Goal: Information Seeking & Learning: Learn about a topic

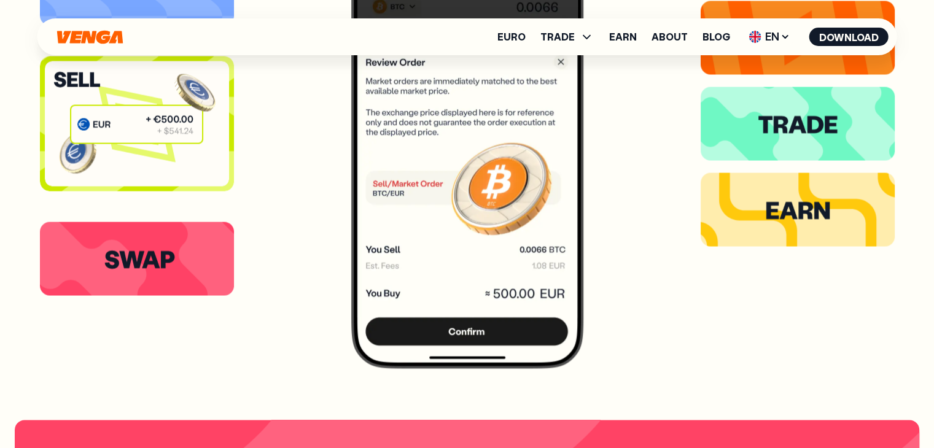
scroll to position [2333, 0]
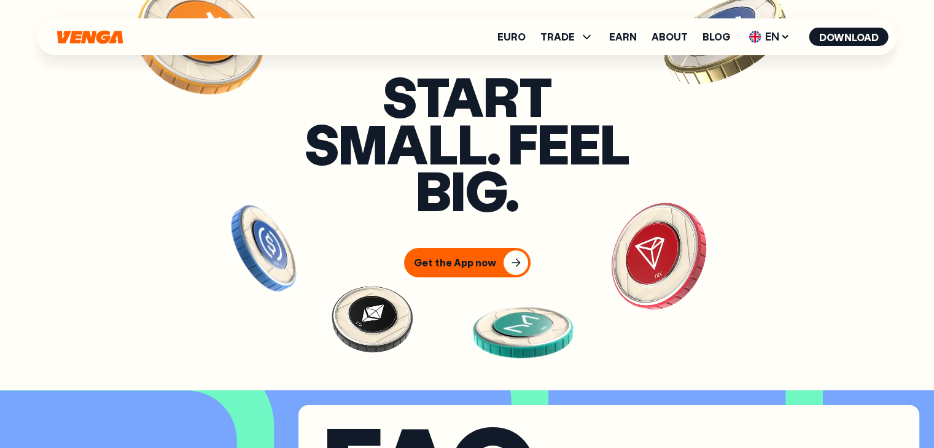
scroll to position [4604, 0]
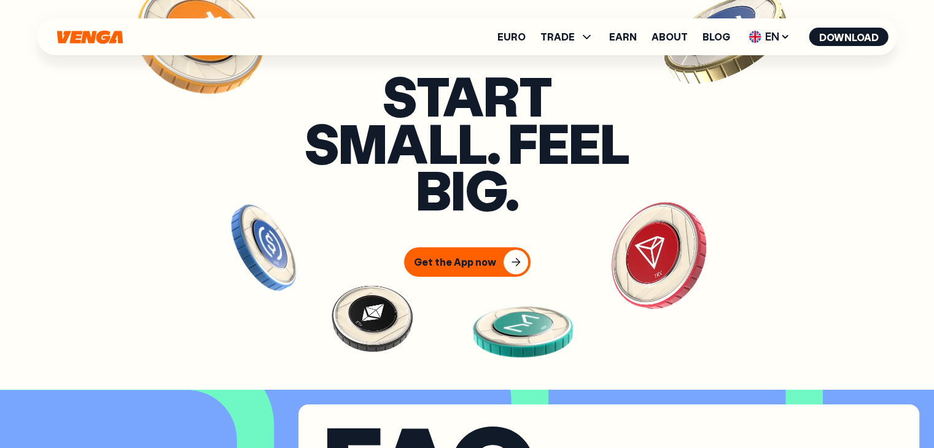
click at [179, 48] on div "Euro TRADE Buy Sell Swap Exchange Earn About Blog EN English - EN Español - ES …" at bounding box center [466, 36] width 859 height 37
click at [591, 36] on icon at bounding box center [587, 37] width 8 height 4
click at [749, 147] on div "Start small. Feel big. Get the App now" at bounding box center [467, 174] width 934 height 205
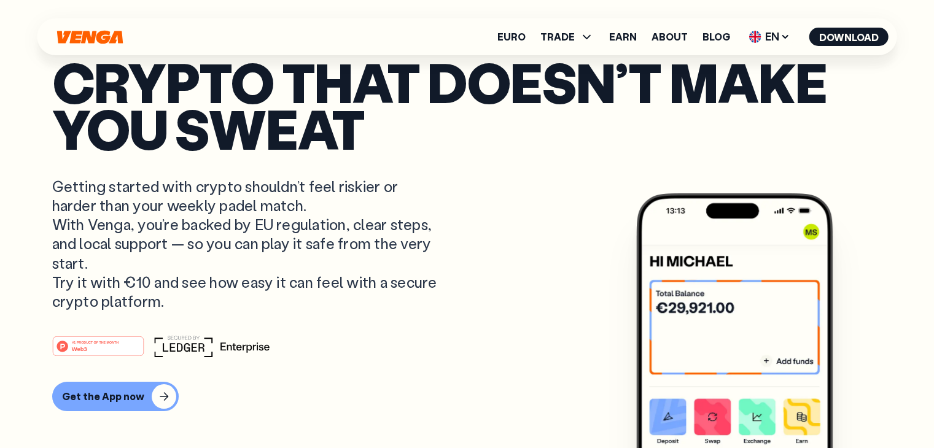
scroll to position [0, 0]
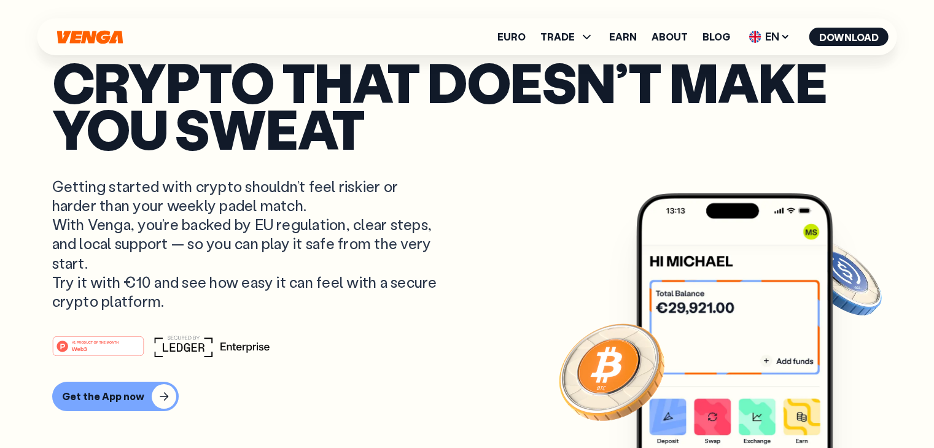
click at [91, 35] on icon "Home" at bounding box center [90, 37] width 69 height 14
click at [519, 32] on link "Euro" at bounding box center [511, 37] width 28 height 10
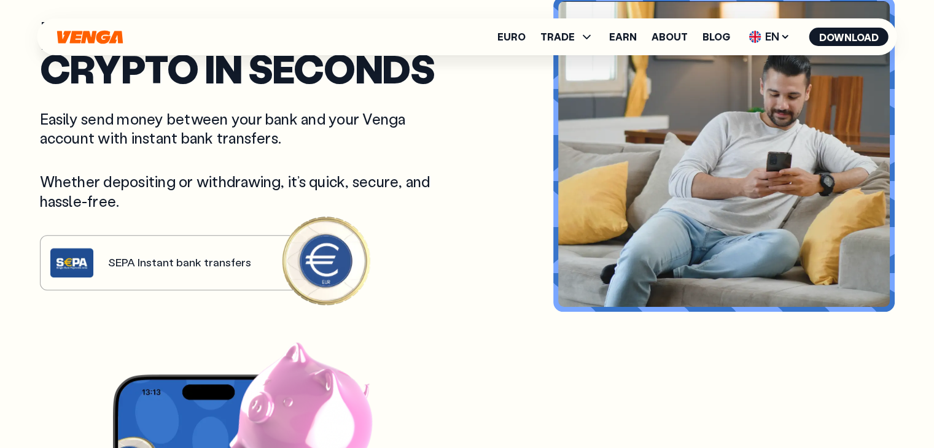
scroll to position [501, 0]
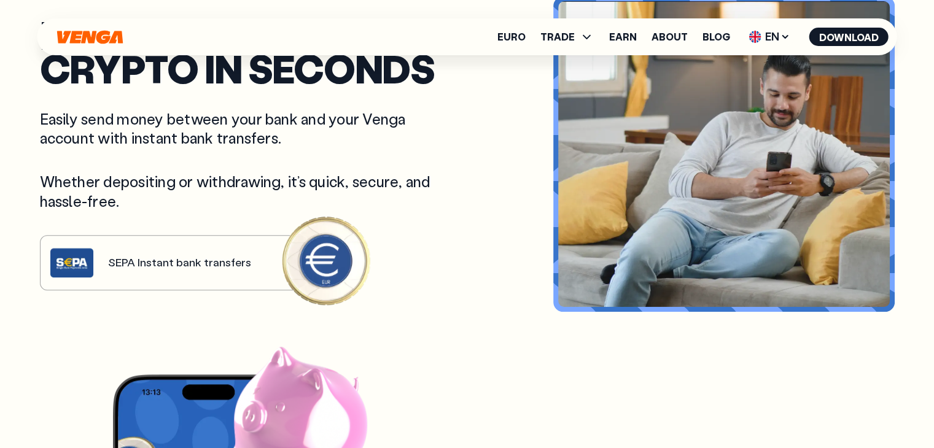
drag, startPoint x: 336, startPoint y: 265, endPoint x: 365, endPoint y: 282, distance: 33.9
click at [364, 285] on div "Move in and out of crypto in seconds Easily send money between your bank and yo…" at bounding box center [246, 154] width 413 height 273
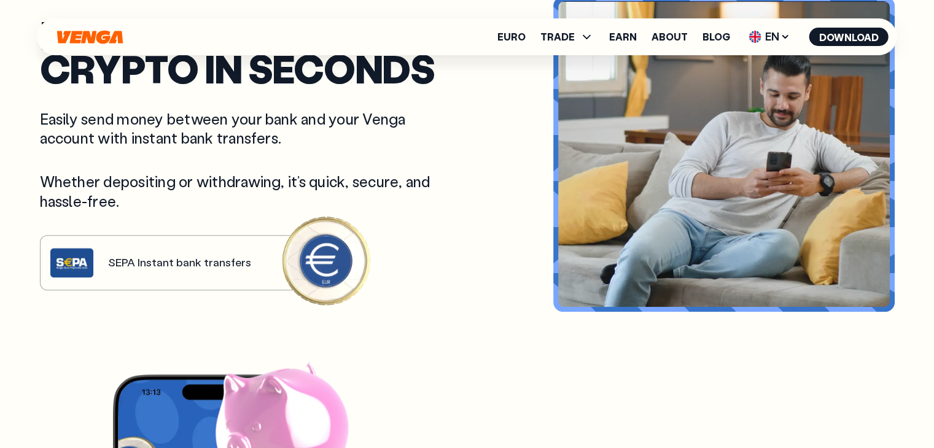
drag, startPoint x: 338, startPoint y: 268, endPoint x: 303, endPoint y: 283, distance: 38.5
click at [303, 283] on div "Move in and out of crypto in seconds Easily send money between your bank and yo…" at bounding box center [246, 154] width 413 height 273
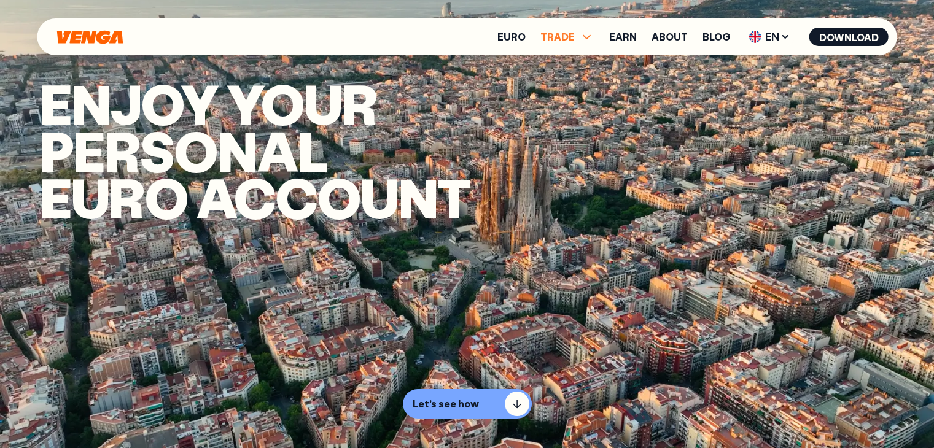
scroll to position [0, 0]
click at [625, 37] on link "Earn" at bounding box center [623, 37] width 28 height 10
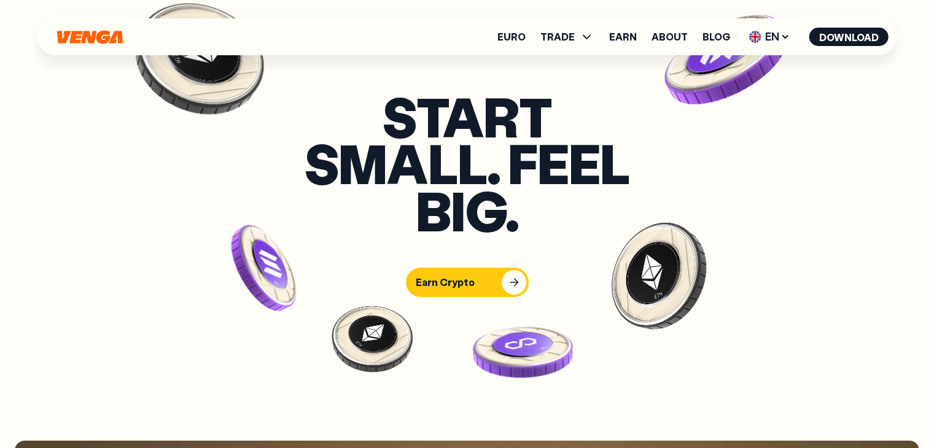
scroll to position [4543, 0]
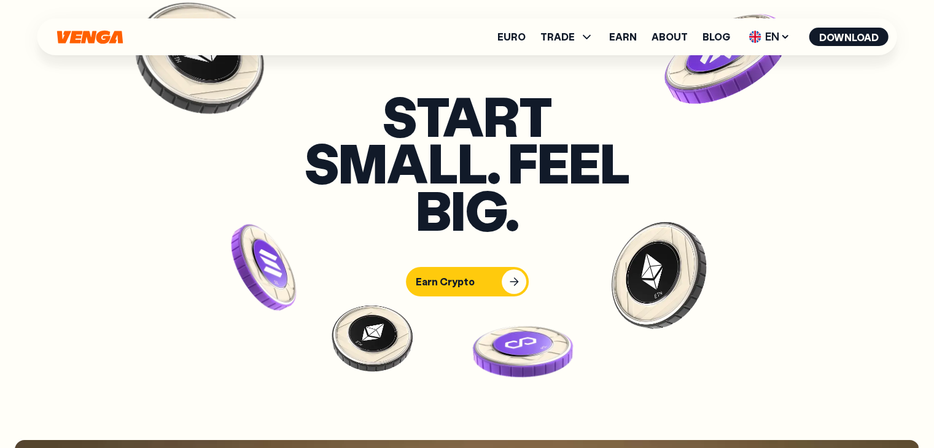
drag, startPoint x: 717, startPoint y: 54, endPoint x: 727, endPoint y: 79, distance: 26.7
click at [662, 120] on img at bounding box center [725, 61] width 155 height 157
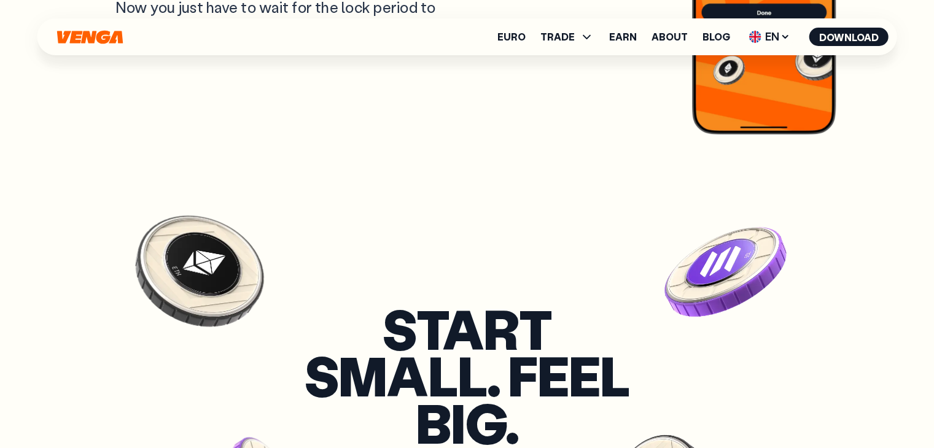
click at [464, 194] on section "Start small. Feel big. Earn Crypto" at bounding box center [467, 407] width 934 height 431
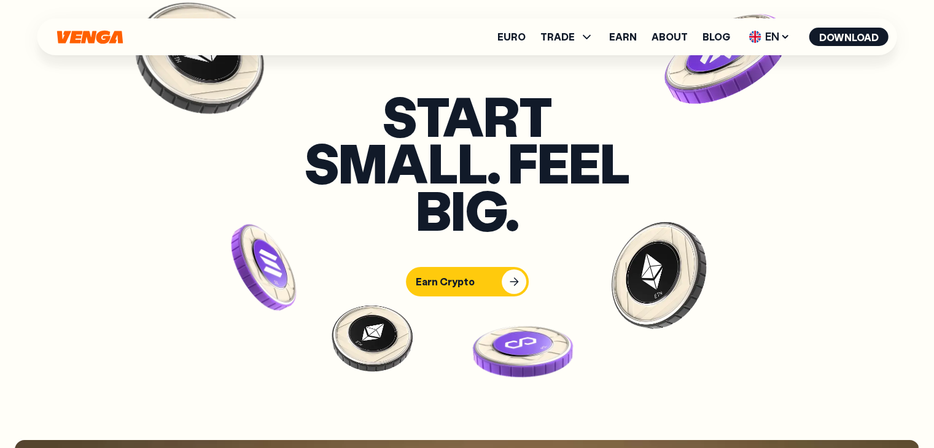
drag, startPoint x: 632, startPoint y: 150, endPoint x: 624, endPoint y: 153, distance: 9.1
click at [632, 150] on h3 "Start small. Feel big." at bounding box center [467, 162] width 344 height 141
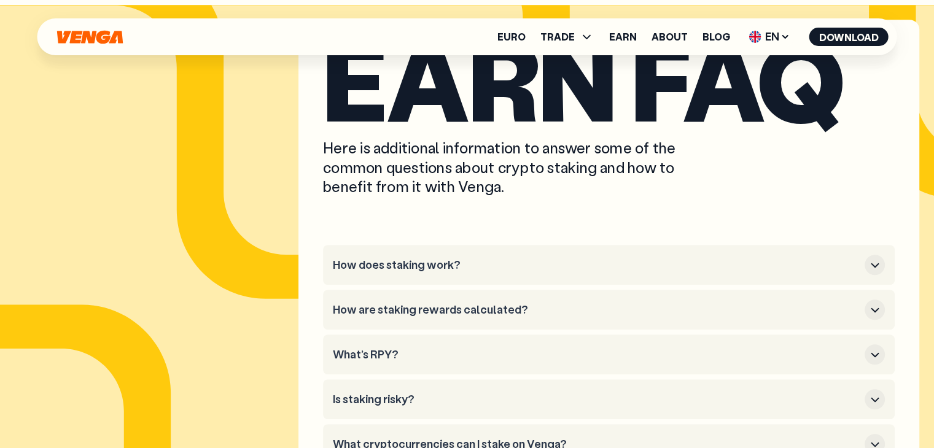
click at [405, 258] on h3 "How does staking work?" at bounding box center [596, 265] width 527 height 14
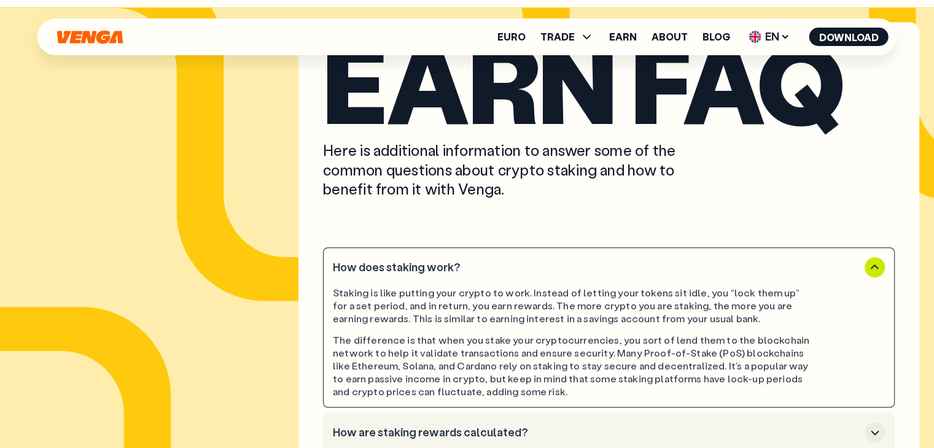
scroll to position [5402, 0]
click at [405, 265] on h3 "How does staking work?" at bounding box center [596, 268] width 527 height 14
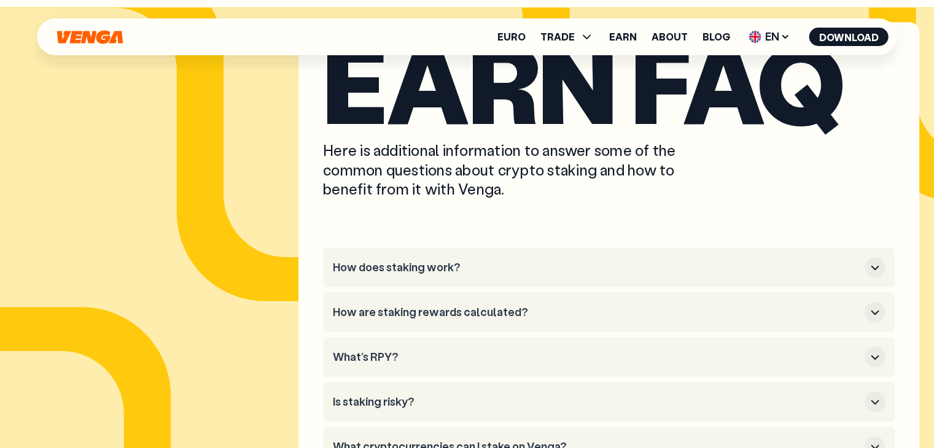
click at [400, 297] on li "How are staking rewards calculated?" at bounding box center [609, 312] width 572 height 40
click at [400, 302] on button "How are staking rewards calculated?" at bounding box center [609, 312] width 552 height 20
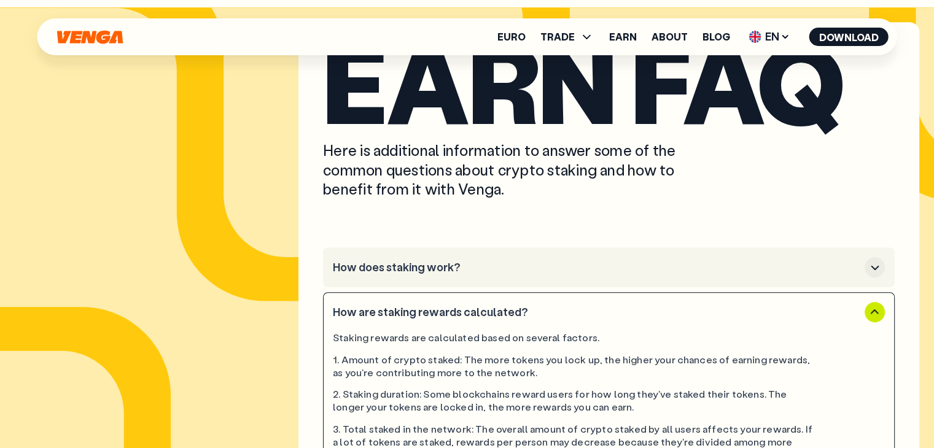
click at [400, 302] on button "How are staking rewards calculated?" at bounding box center [609, 312] width 552 height 20
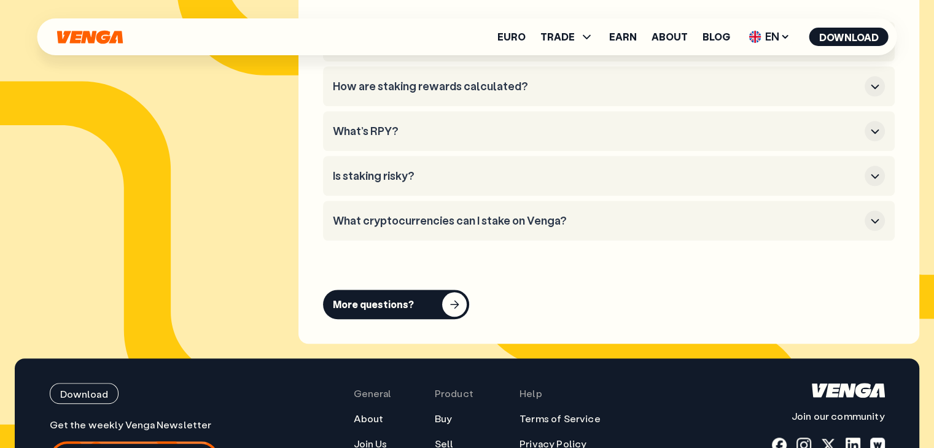
click at [457, 214] on h3 "What cryptocurrencies can I stake on Venga?" at bounding box center [596, 221] width 527 height 14
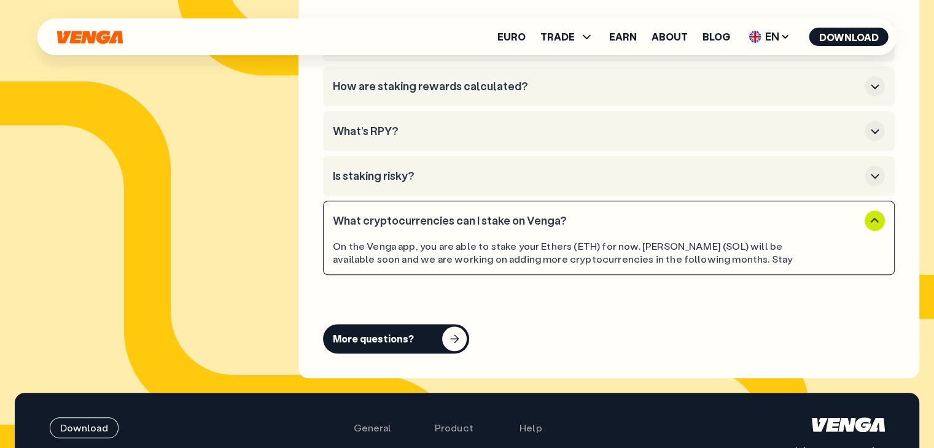
scroll to position [5628, 0]
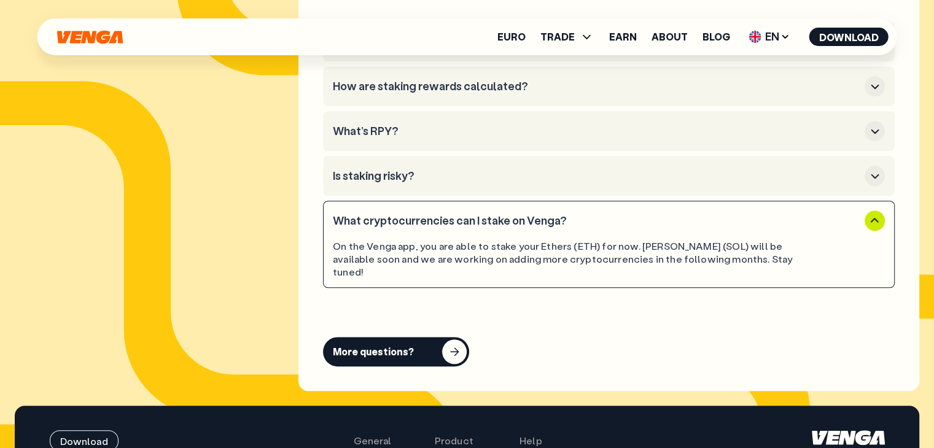
click at [457, 214] on h3 "What cryptocurrencies can I stake on Venga?" at bounding box center [596, 221] width 527 height 14
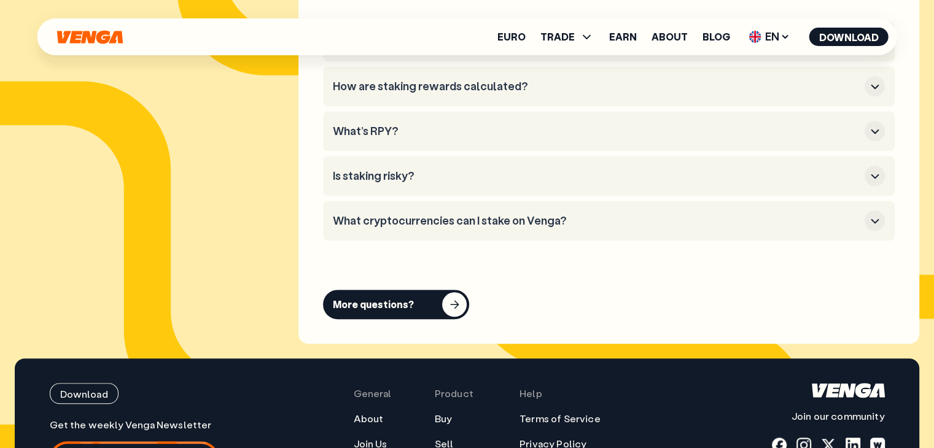
click at [424, 166] on button "Is staking risky?" at bounding box center [609, 176] width 552 height 20
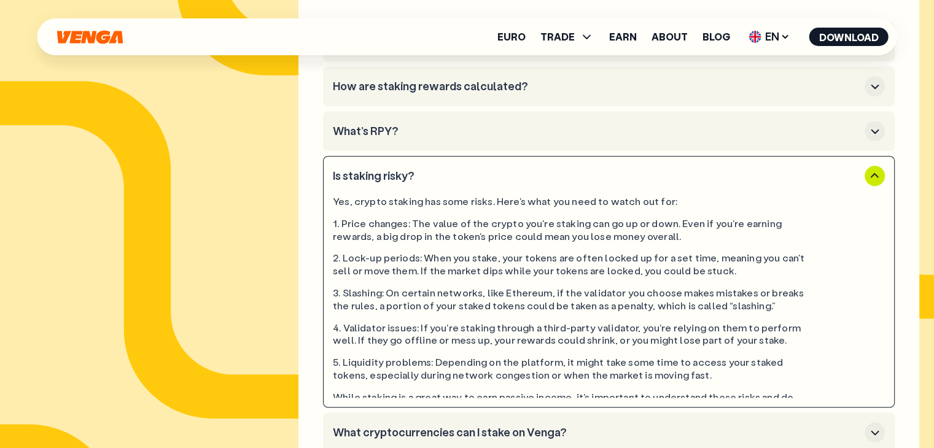
click at [421, 166] on button "Is staking risky?" at bounding box center [609, 176] width 552 height 20
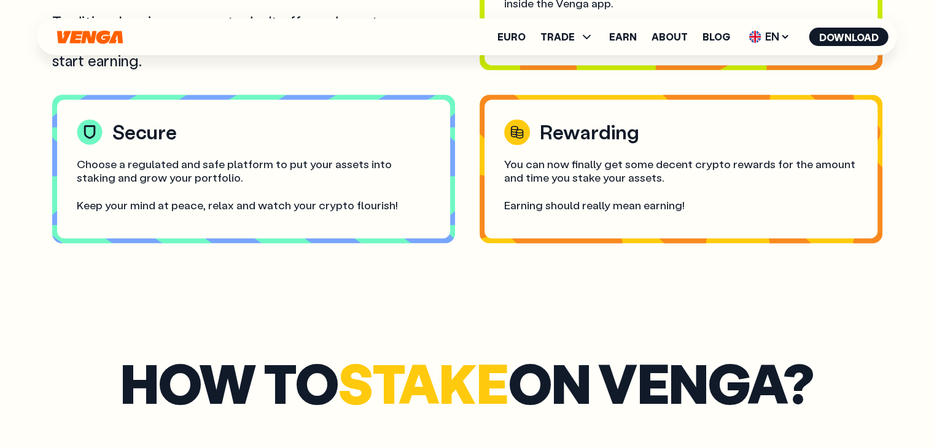
scroll to position [2190, 0]
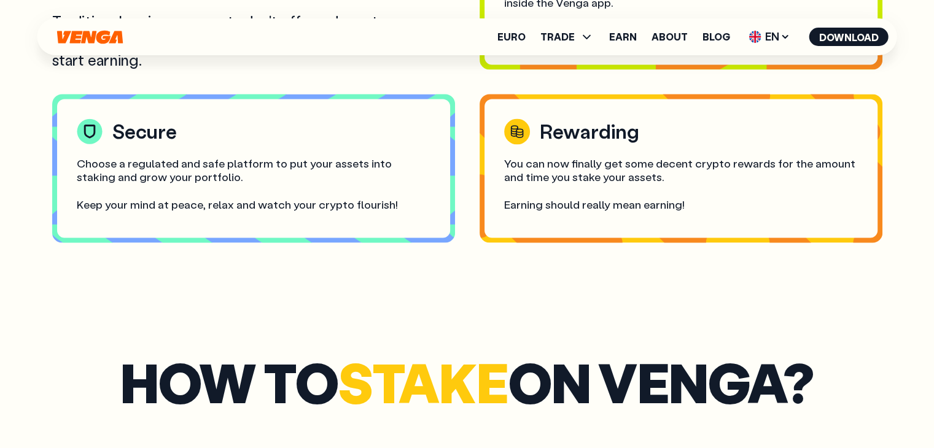
drag, startPoint x: 544, startPoint y: 128, endPoint x: 669, endPoint y: 127, distance: 125.2
click at [669, 127] on div "Rewarding" at bounding box center [681, 131] width 354 height 26
click at [559, 121] on h3 "Rewarding" at bounding box center [589, 131] width 99 height 26
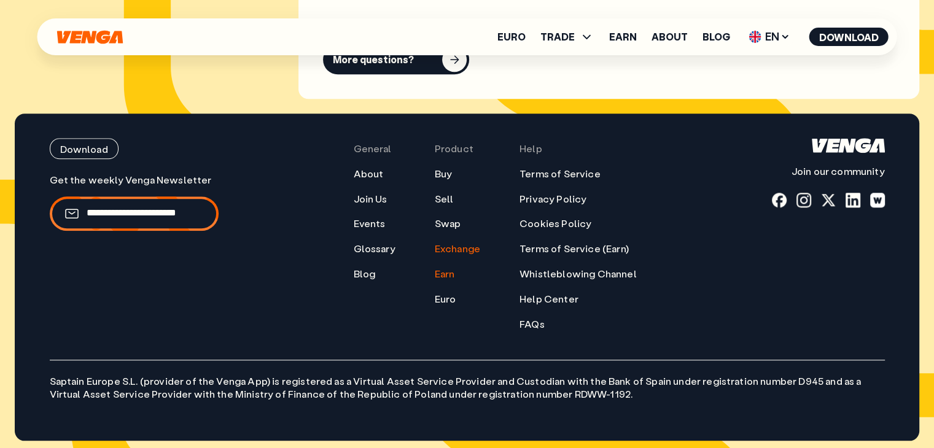
scroll to position [5874, 0]
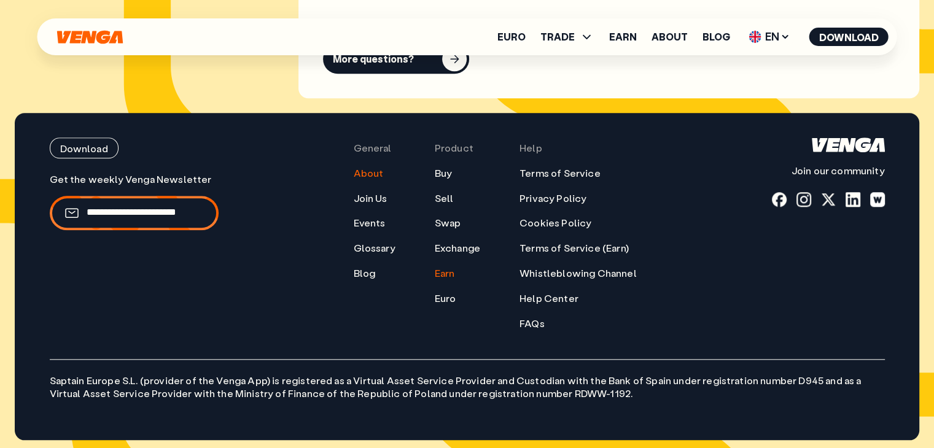
click at [373, 173] on link "About" at bounding box center [368, 173] width 30 height 13
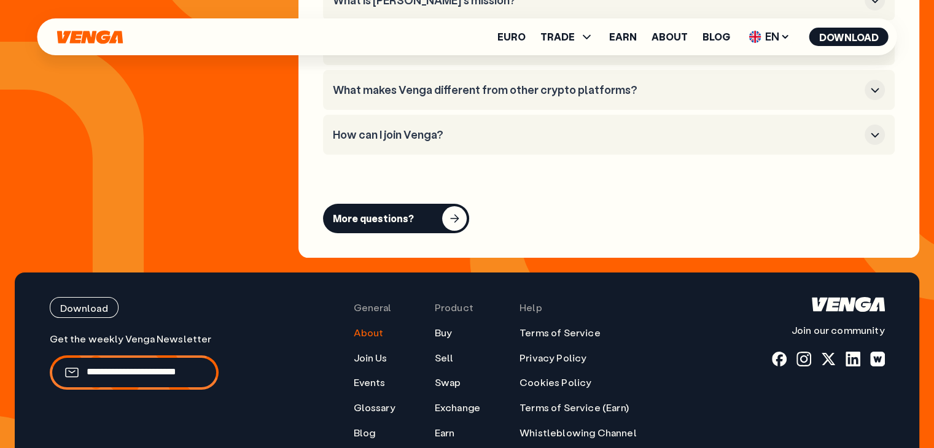
scroll to position [4789, 0]
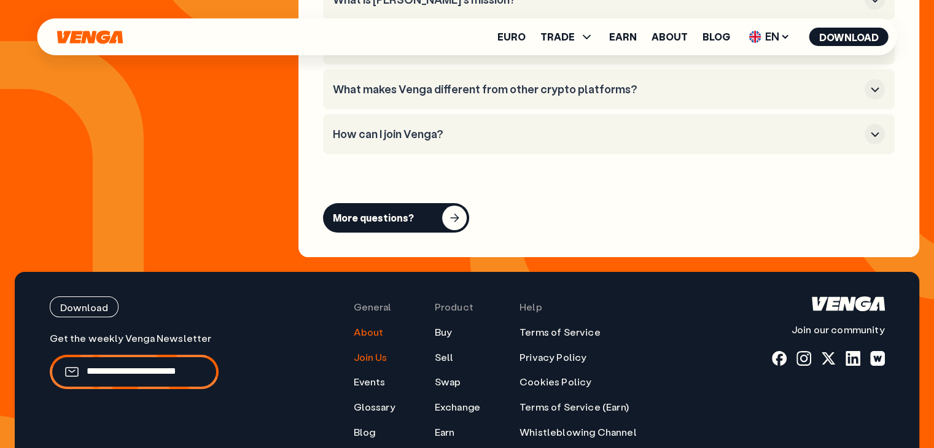
click at [374, 351] on link "Join Us" at bounding box center [370, 357] width 34 height 13
